Goal: Task Accomplishment & Management: Use online tool/utility

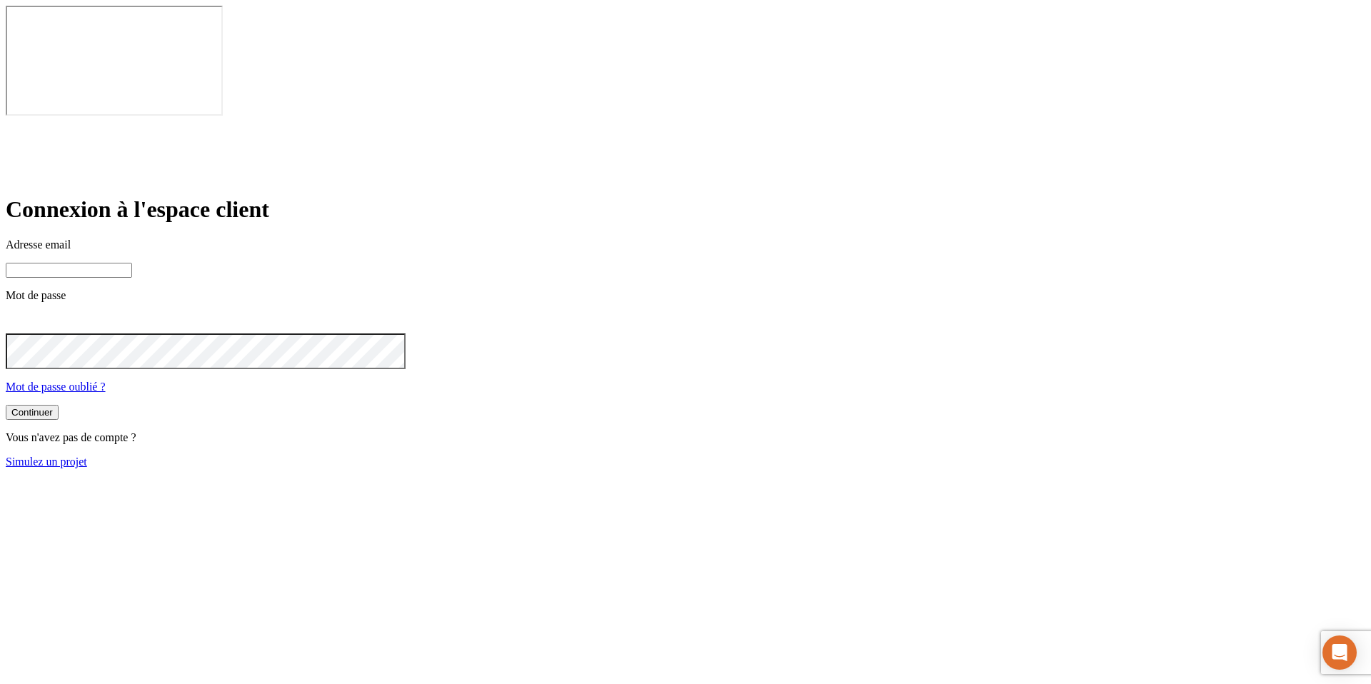
click at [132, 263] on input at bounding box center [69, 270] width 126 height 15
paste input "BUILD-5077"
type input "BUILD-5077"
click at [132, 263] on input "BUILD-5077" at bounding box center [69, 270] width 126 height 15
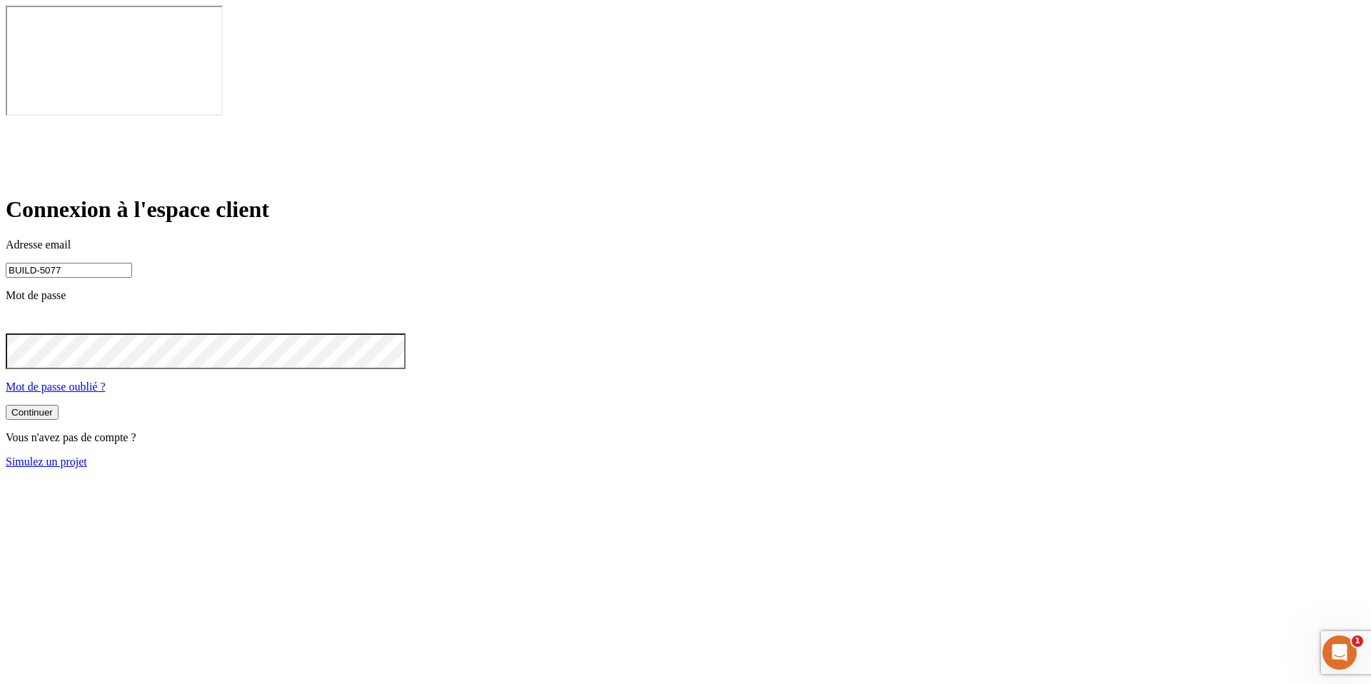
click at [132, 263] on input "BUILD-5077" at bounding box center [69, 270] width 126 height 15
click at [87, 456] on link "Simulez un projet" at bounding box center [46, 462] width 81 height 12
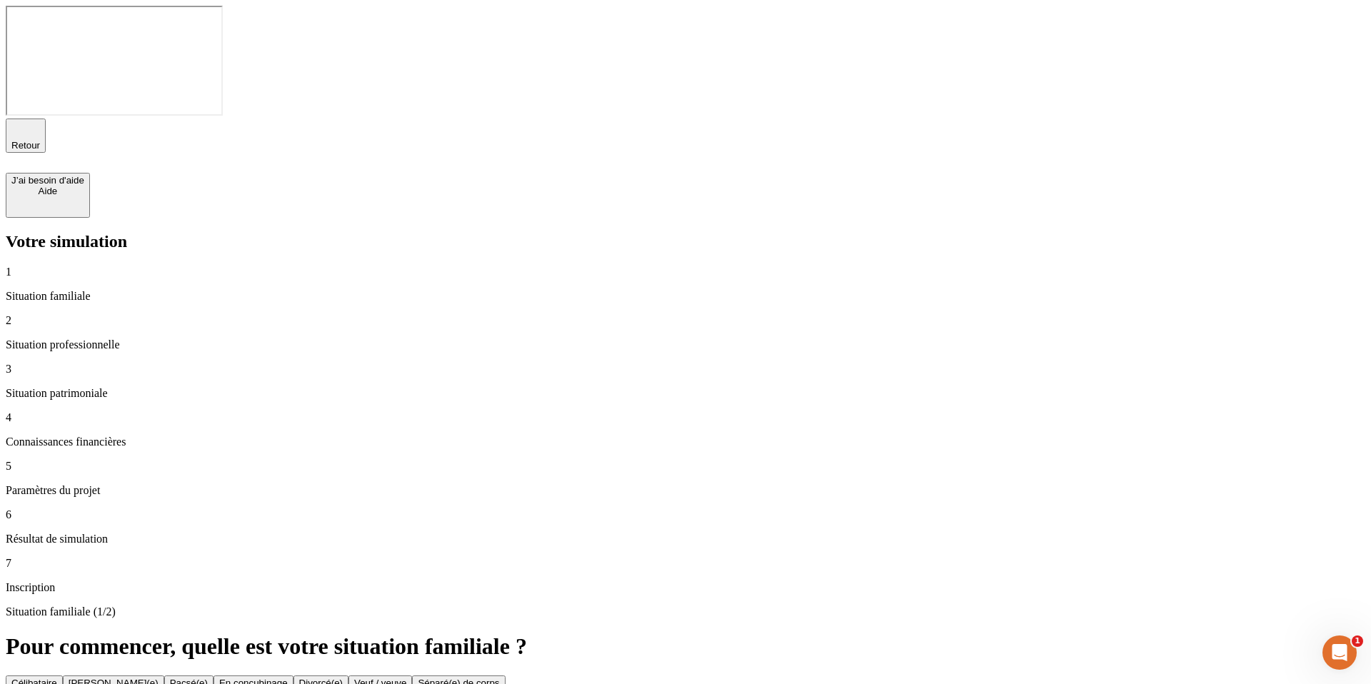
click at [505, 676] on button "Séparé(e) de corps" at bounding box center [458, 683] width 93 height 15
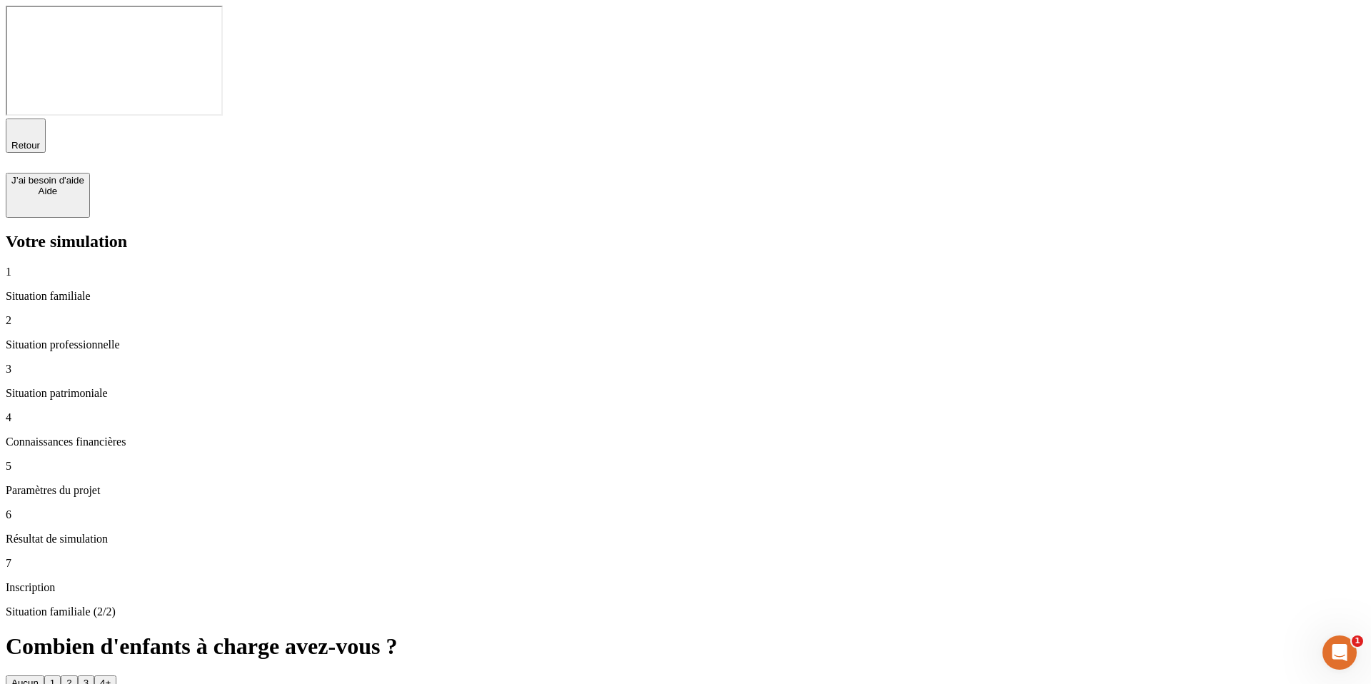
click at [116, 676] on button "4+" at bounding box center [105, 683] width 22 height 15
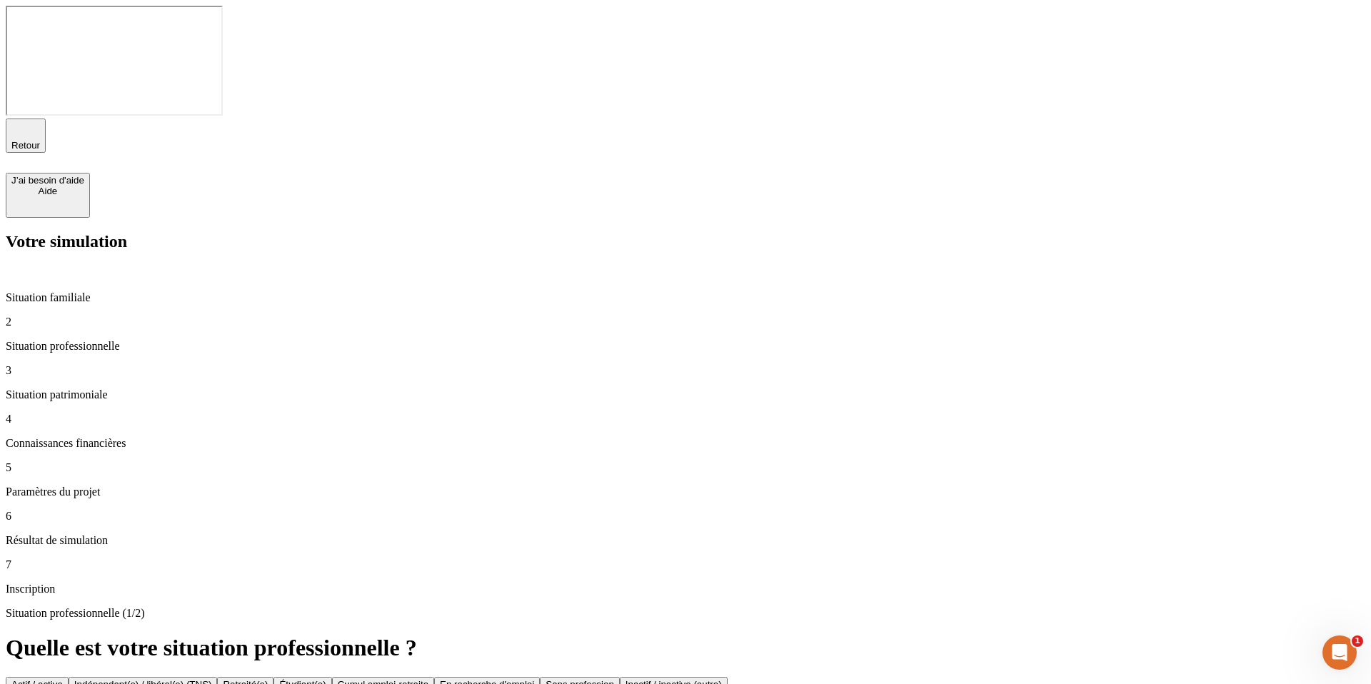
click at [69, 677] on button "Actif / active" at bounding box center [37, 684] width 63 height 15
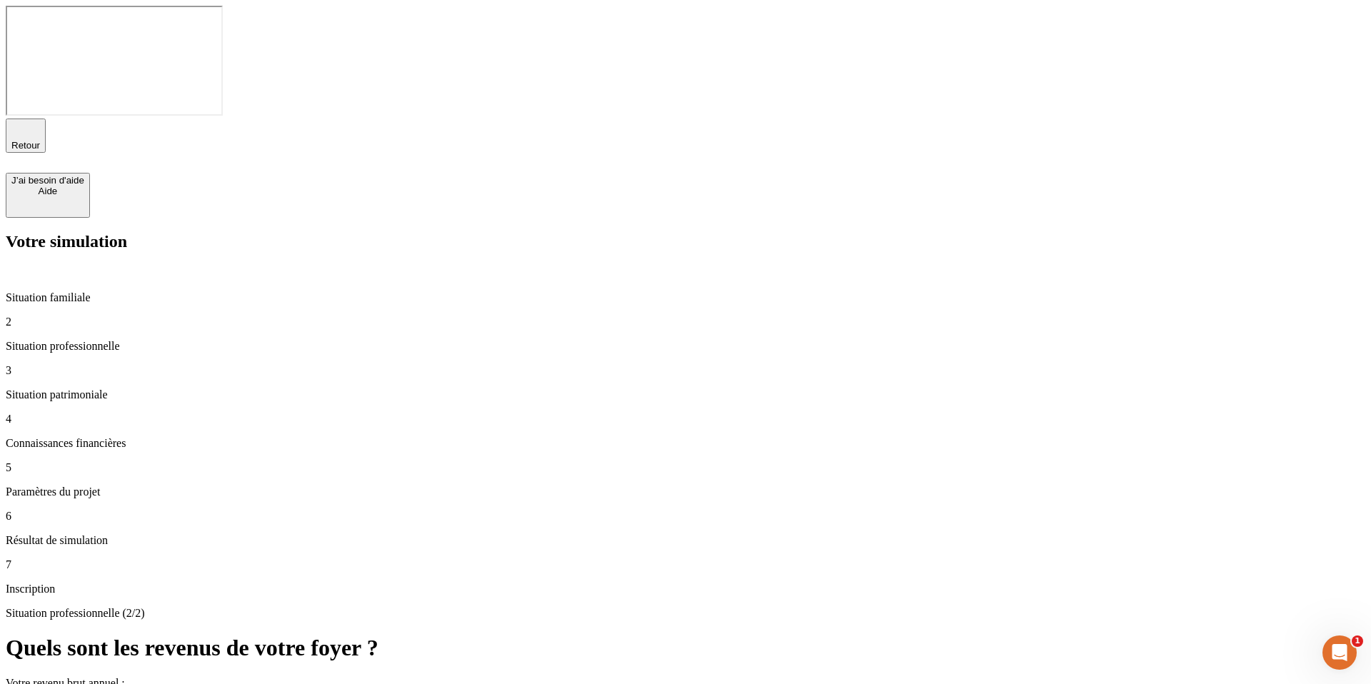
type input "20 000"
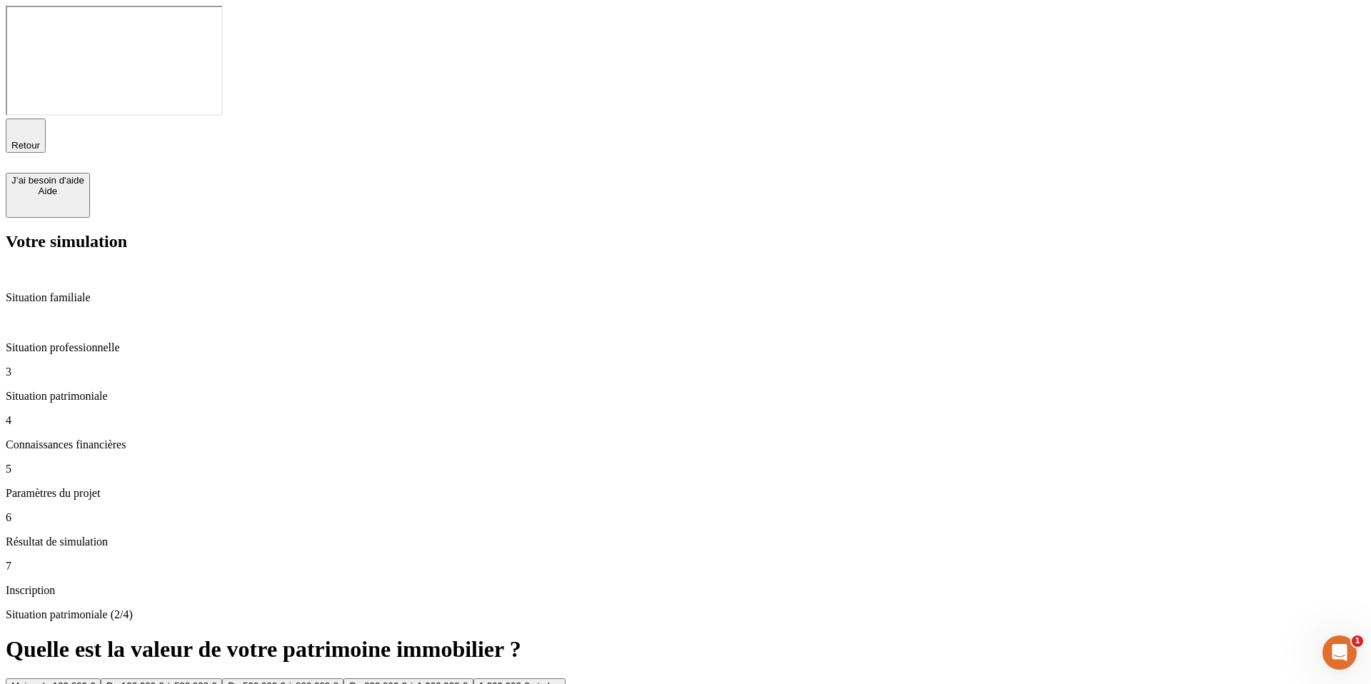
click at [566, 679] on button "1 000 000 € et plus" at bounding box center [520, 686] width 92 height 15
click at [449, 681] on div "De 500 000 € à 950 000 €" at bounding box center [394, 686] width 110 height 11
click at [61, 679] on button "Non" at bounding box center [46, 686] width 29 height 15
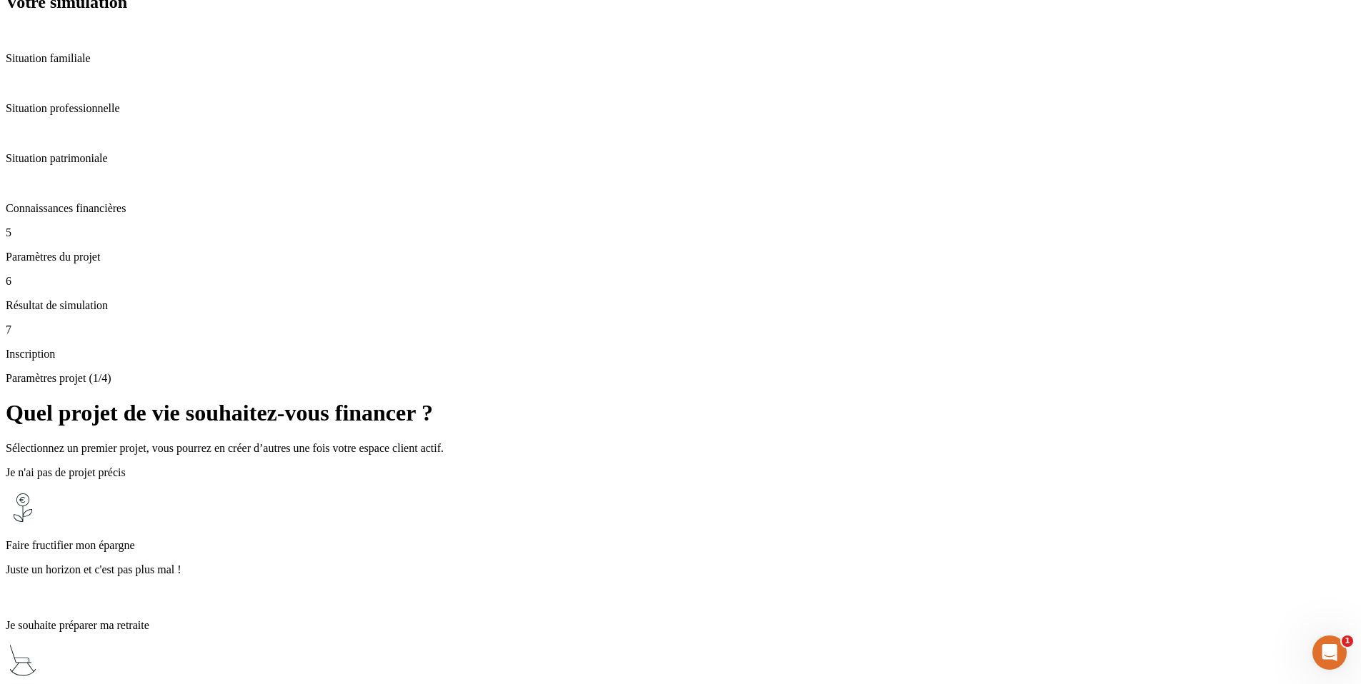
scroll to position [251, 0]
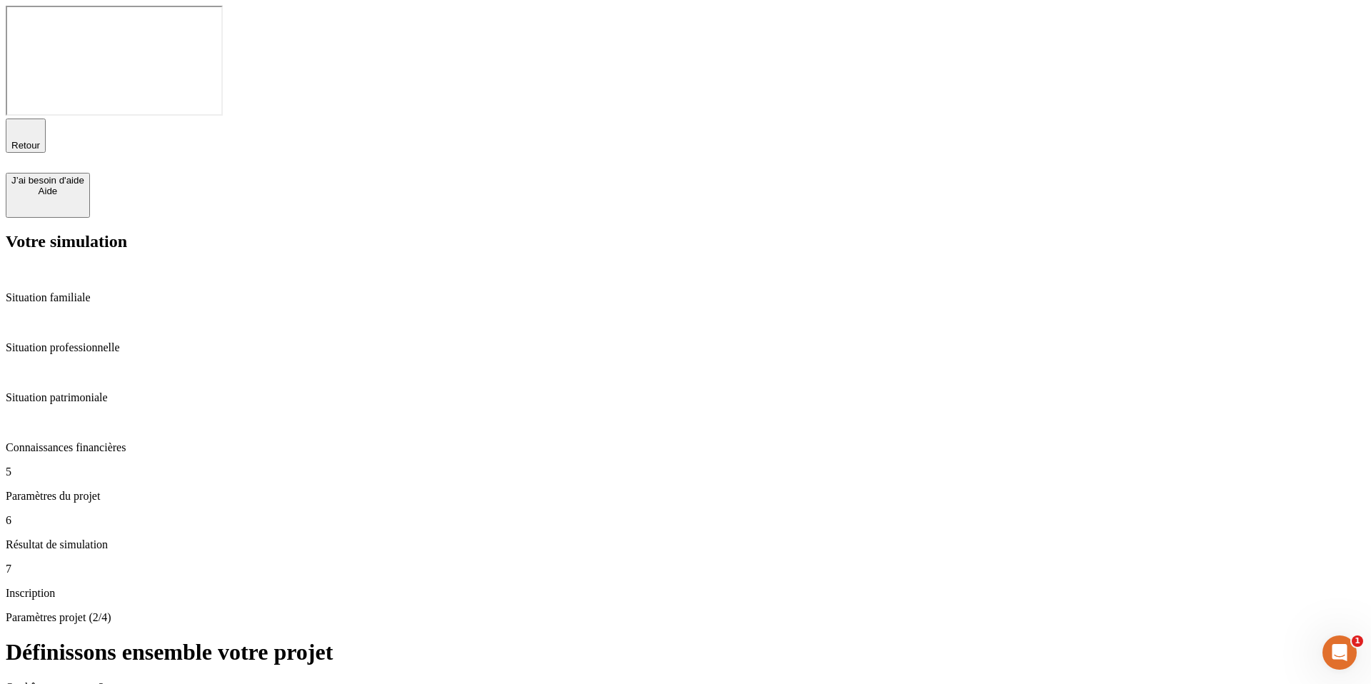
type input "56"
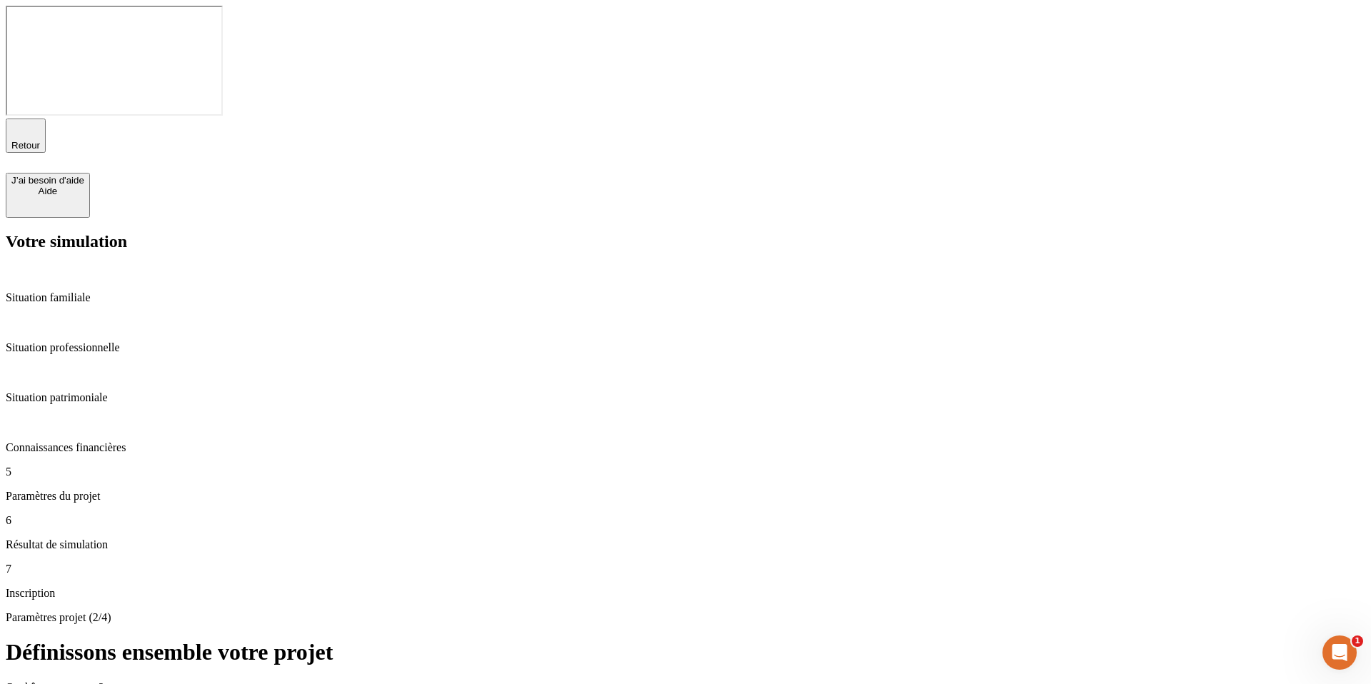
type input "90 000"
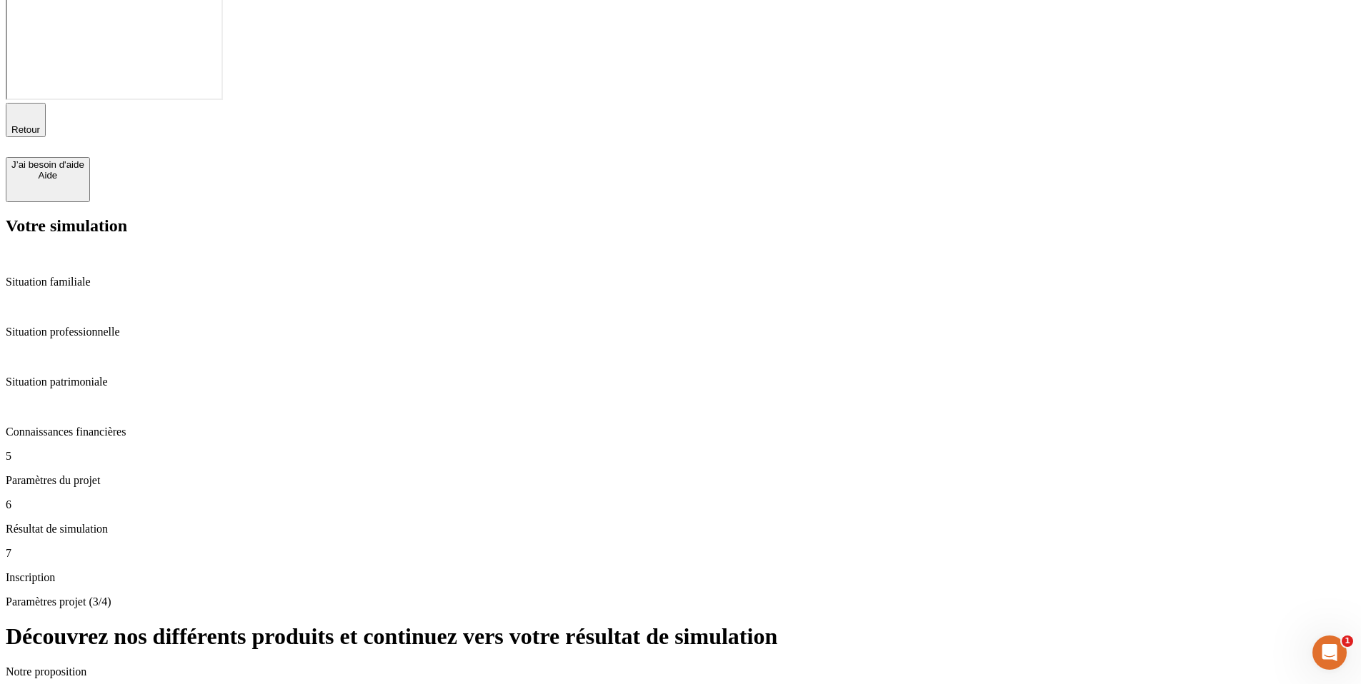
scroll to position [30, 0]
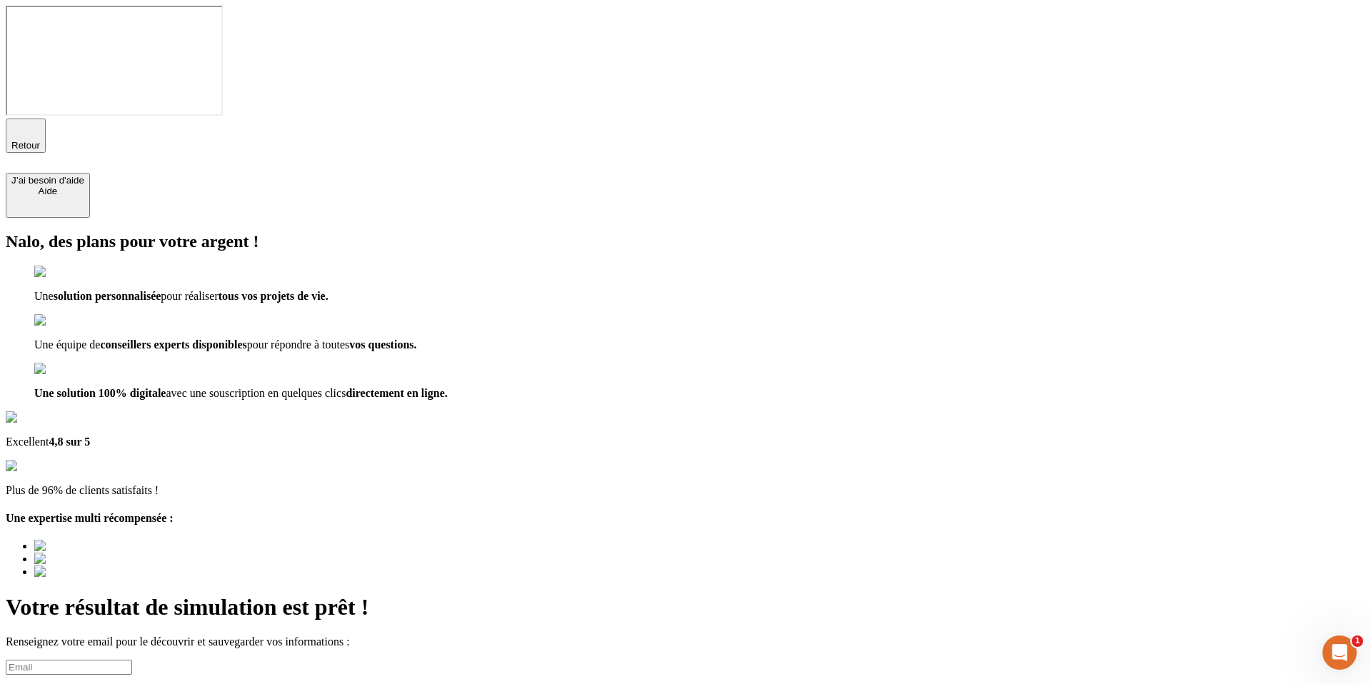
click at [132, 660] on input at bounding box center [69, 667] width 126 height 15
click at [132, 660] on input "kuhuoiol@gmail.com" at bounding box center [69, 667] width 126 height 15
click at [132, 660] on input "kuhuoiol@nalo.com" at bounding box center [69, 667] width 126 height 15
type input "kuhuoiol@nalo.fr"
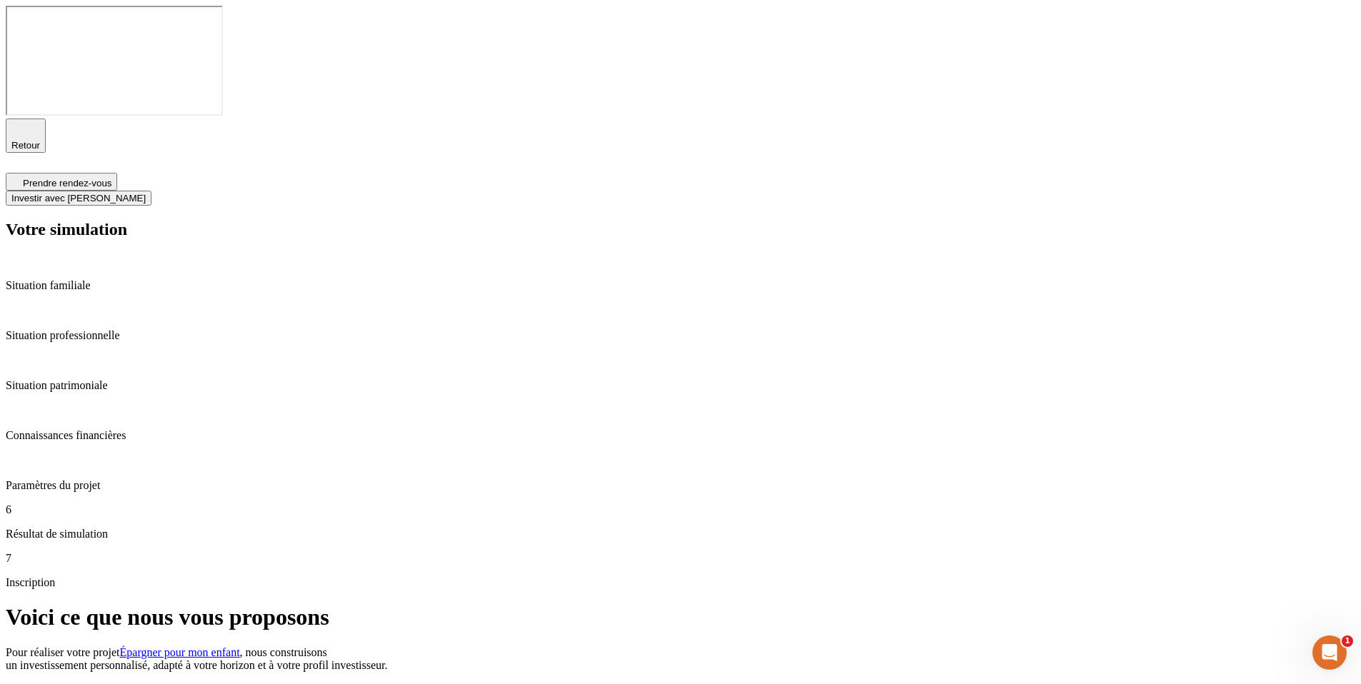
scroll to position [37, 0]
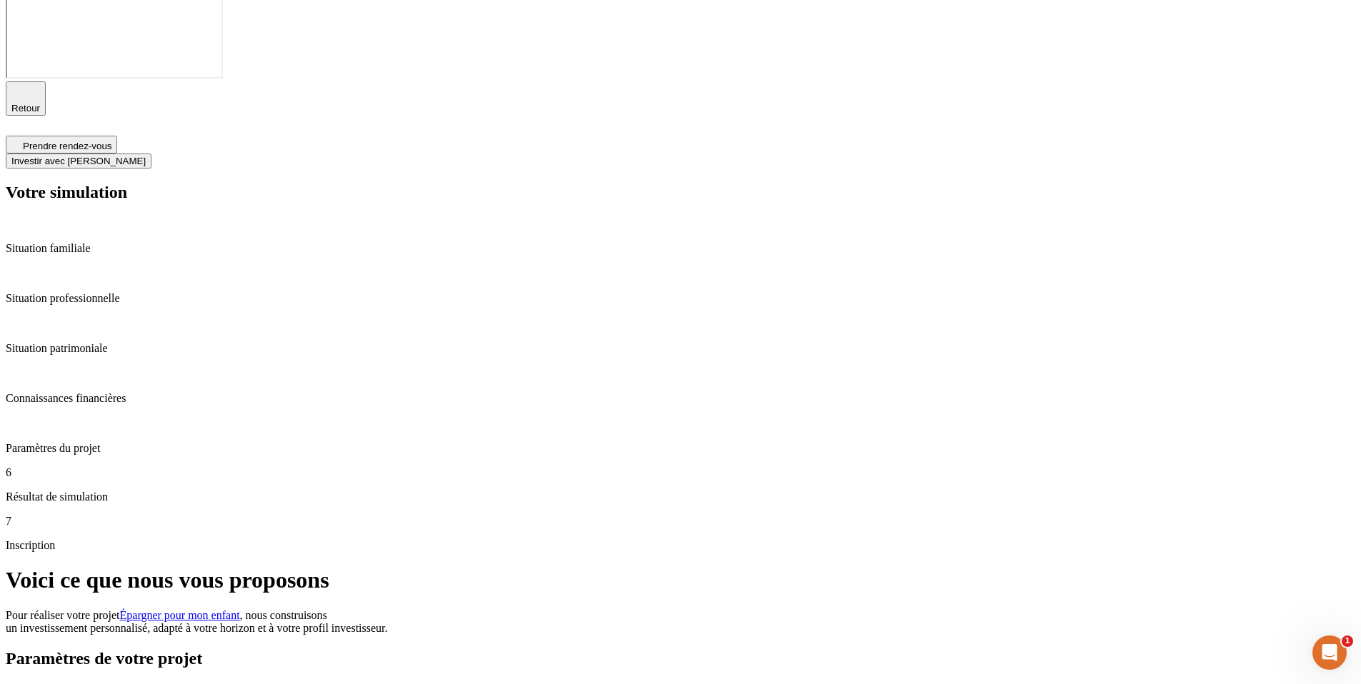
click at [240, 609] on span "Épargner pour mon enfant" at bounding box center [180, 615] width 120 height 12
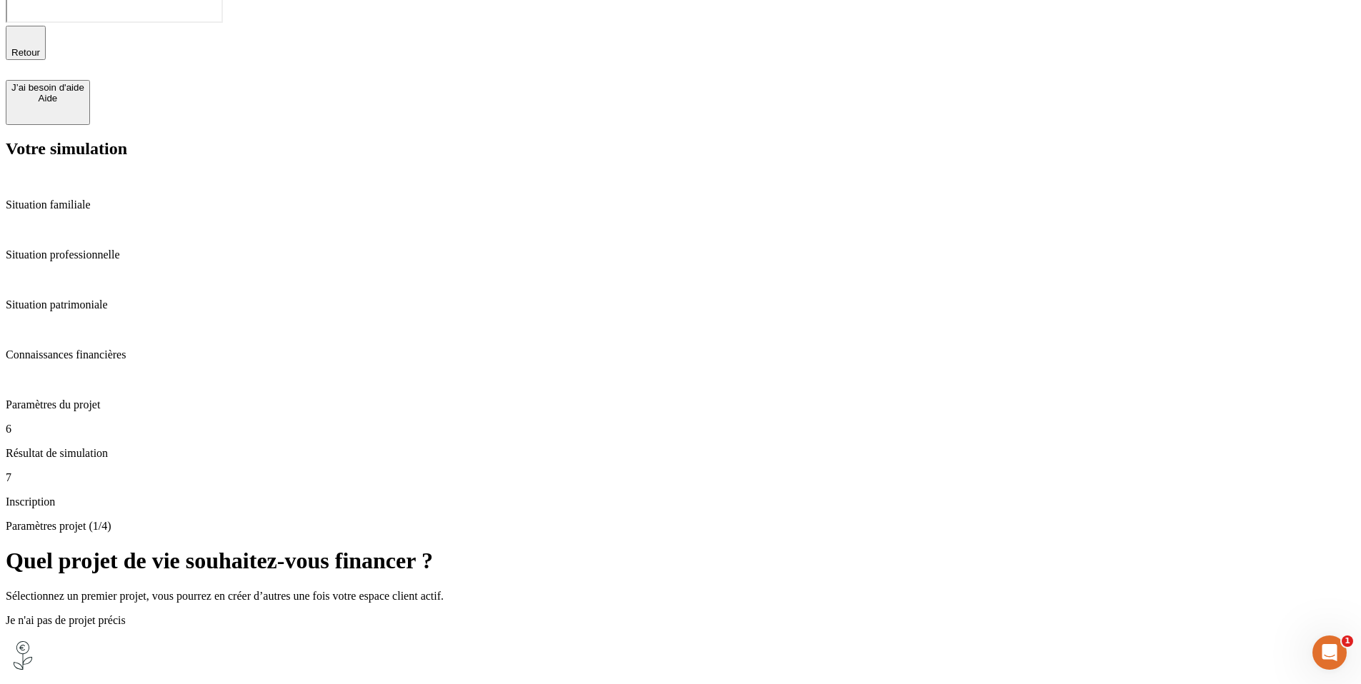
scroll to position [100, 0]
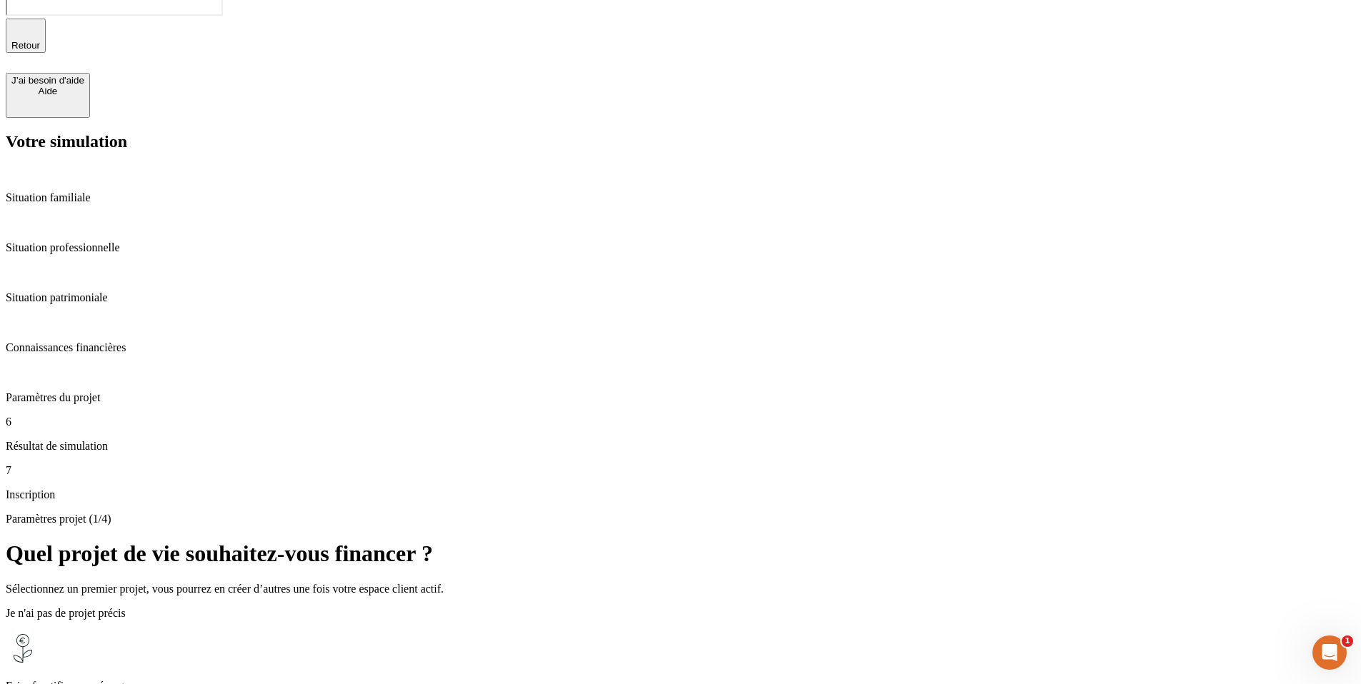
click at [31, 23] on icon "button" at bounding box center [25, 29] width 17 height 17
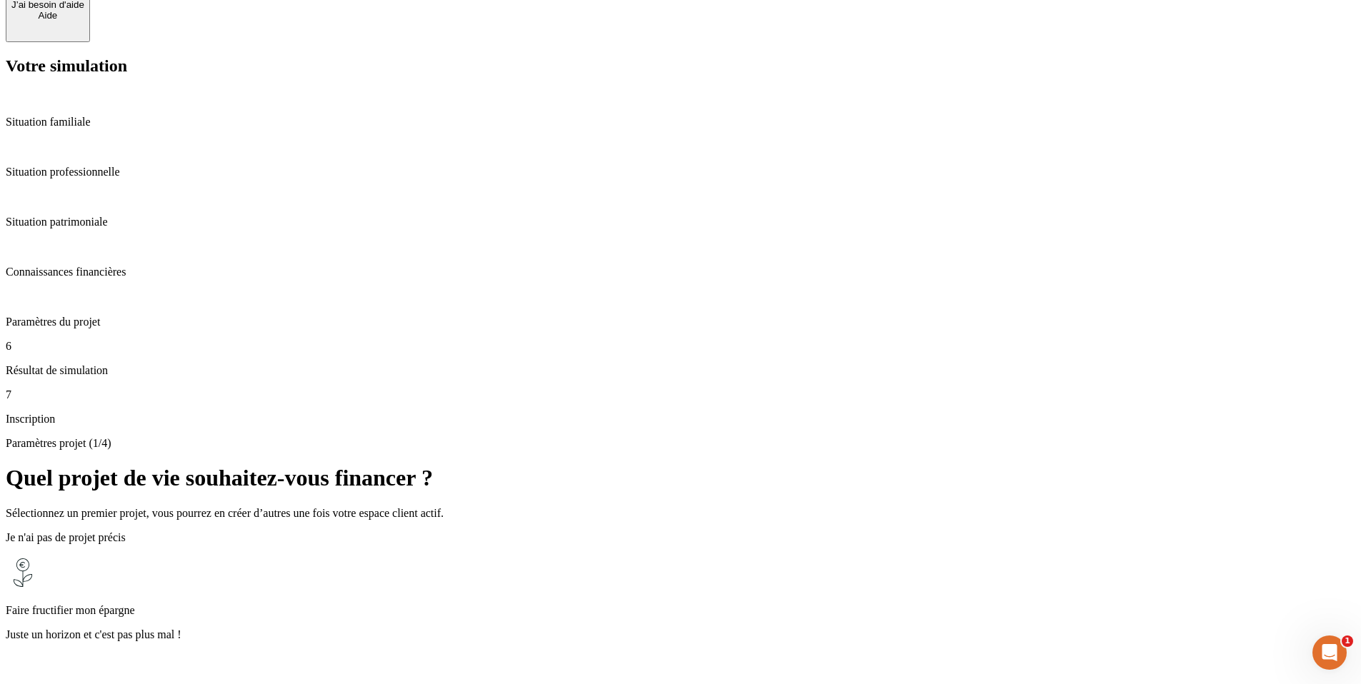
scroll to position [190, 0]
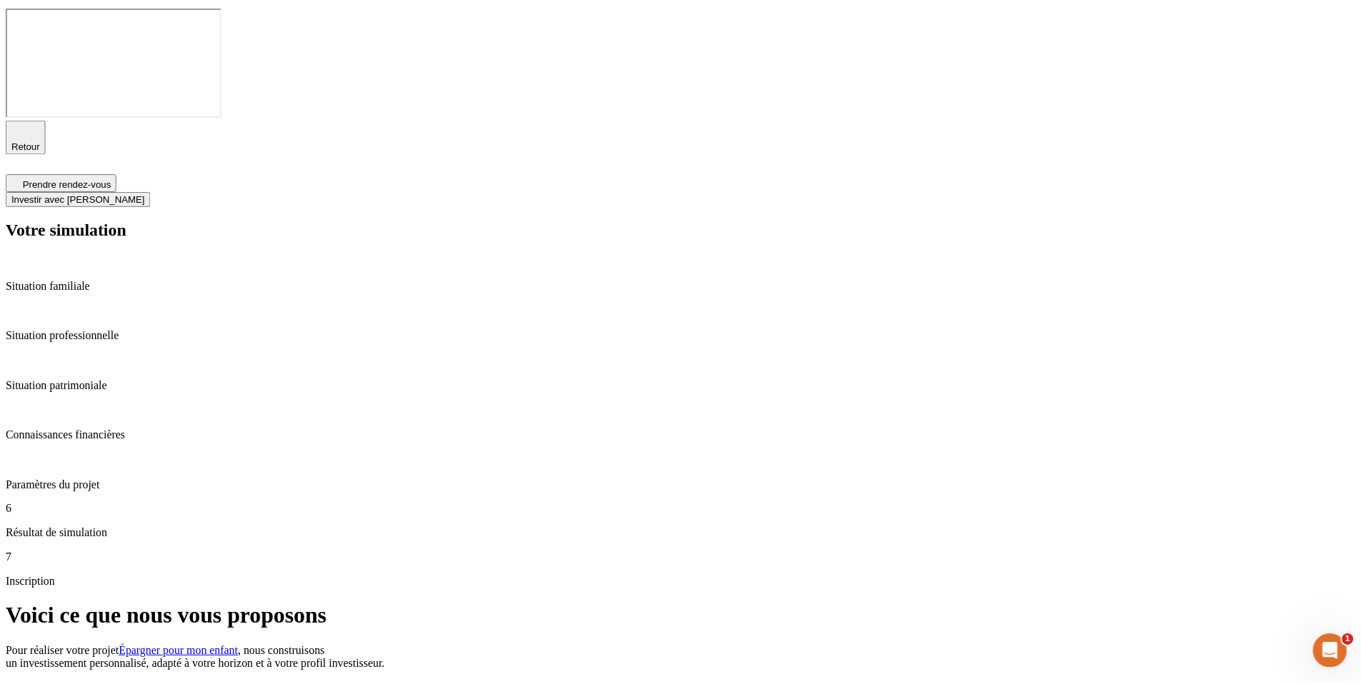
scroll to position [0, 0]
type input "0"
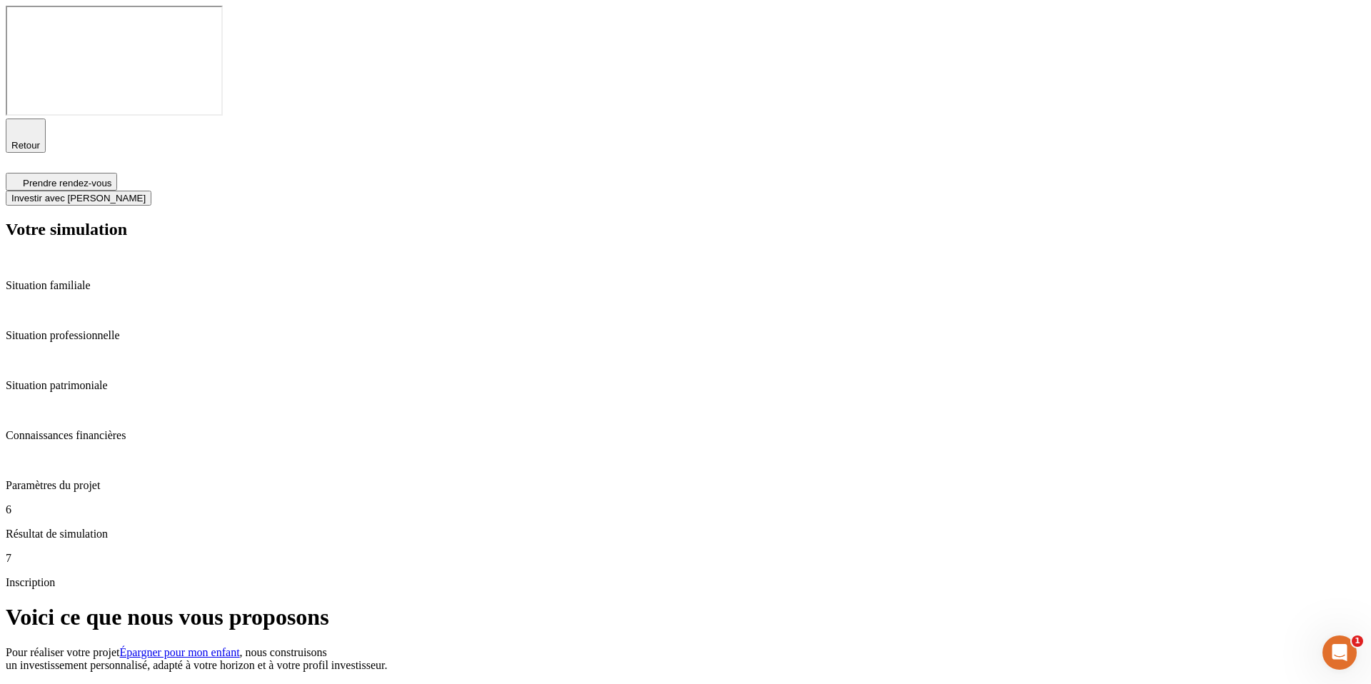
type input "06 33 64 18 11"
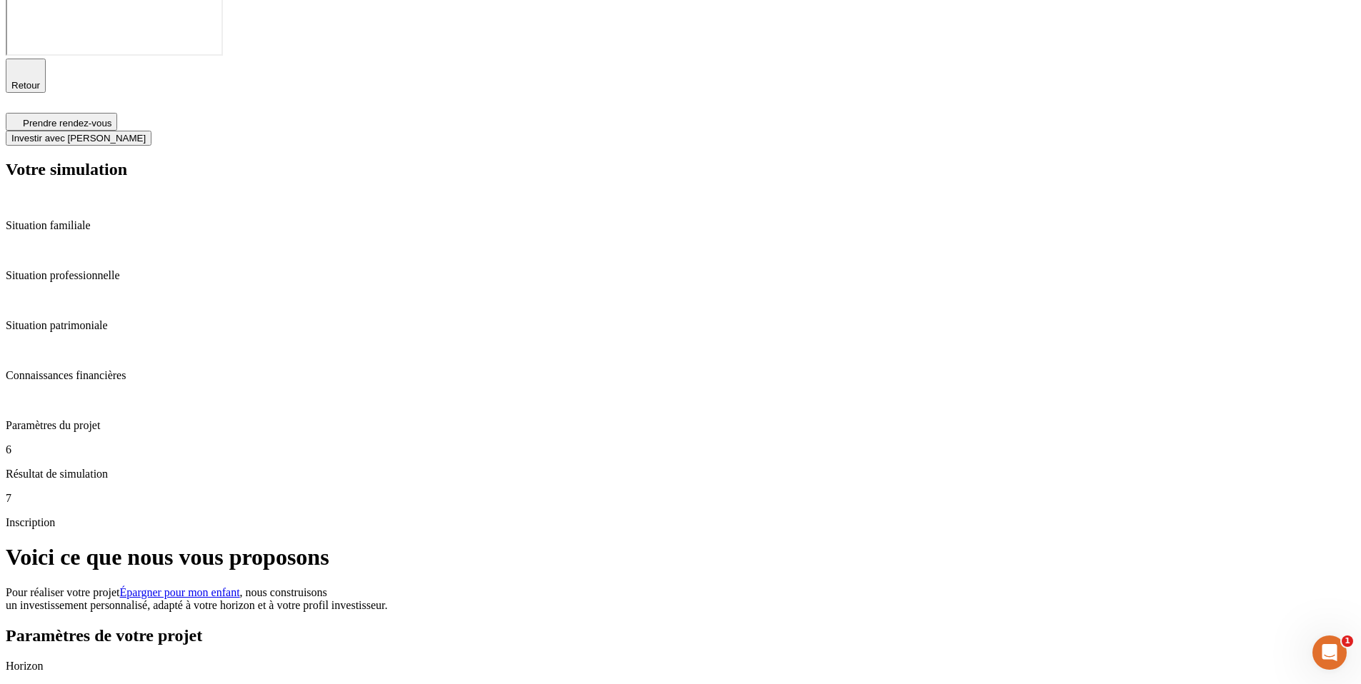
scroll to position [63, 0]
